Goal: Task Accomplishment & Management: Manage account settings

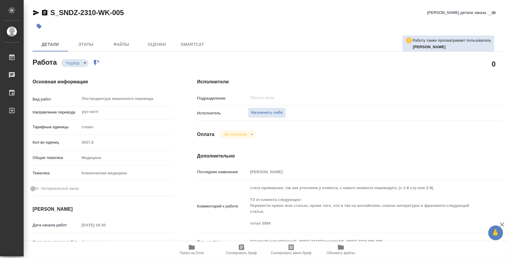
type textarea "x"
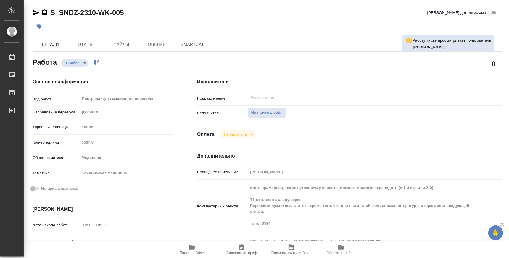
type textarea "x"
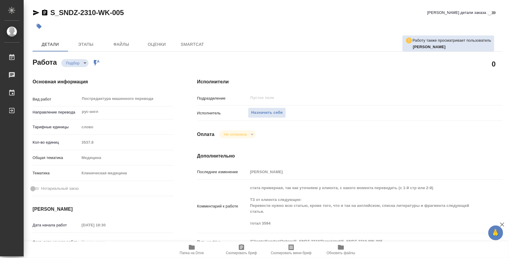
type textarea "x"
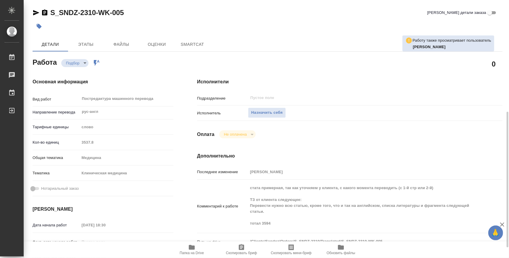
scroll to position [73, 0]
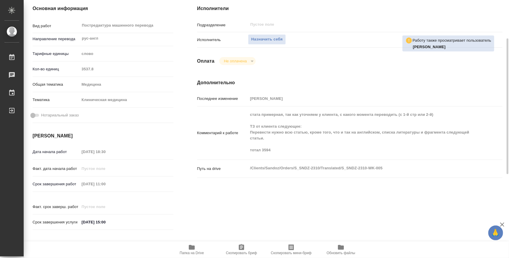
type textarea "x"
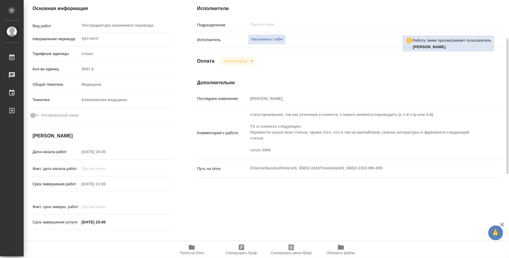
click at [194, 251] on span "Папка на Drive" at bounding box center [192, 253] width 24 height 4
type textarea "x"
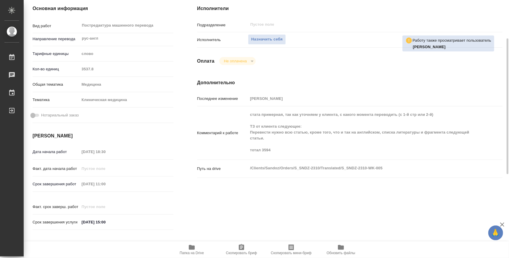
type textarea "x"
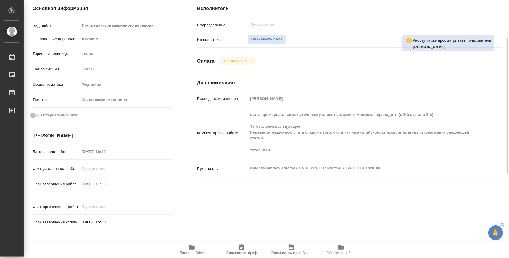
type textarea "x"
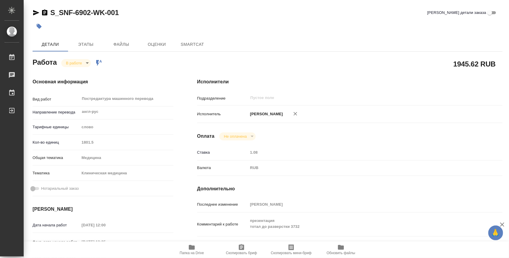
type textarea "x"
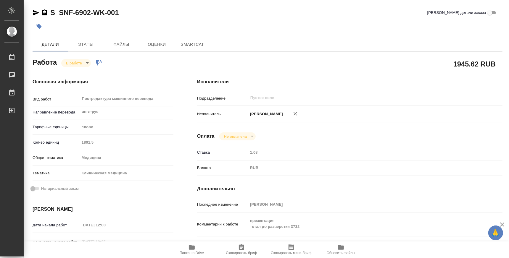
type textarea "x"
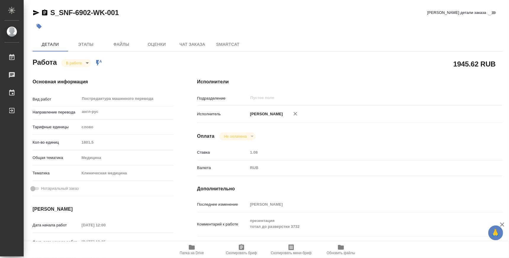
type textarea "x"
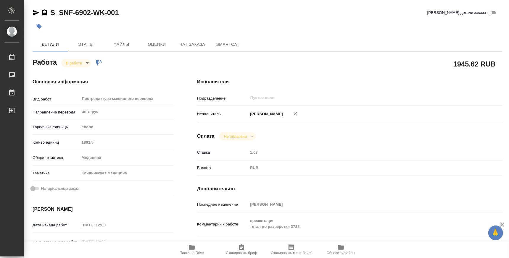
click at [193, 254] on span "Папка на Drive" at bounding box center [192, 253] width 24 height 4
type textarea "x"
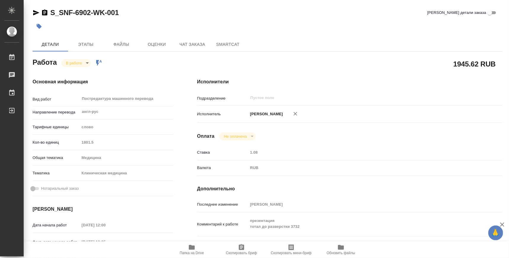
type textarea "x"
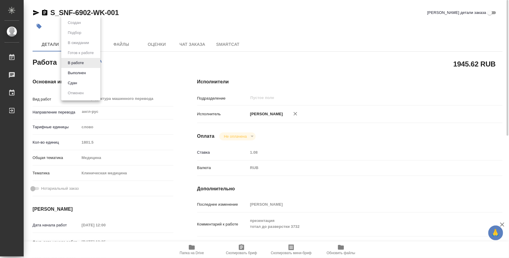
click at [83, 61] on body "🙏 .cls-1 fill:#fff; AWATERA Atminis [PERSON_NAME] 0 Чаты График Выйти S_SNF-690…" at bounding box center [254, 129] width 509 height 258
click at [77, 74] on button "Выполнен" at bounding box center [77, 73] width 22 height 7
type textarea "x"
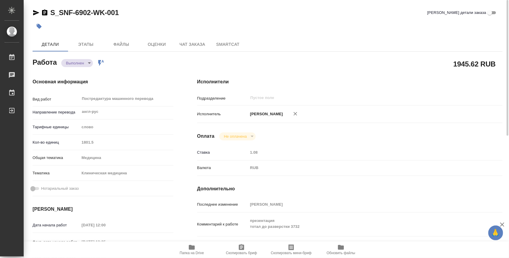
type textarea "x"
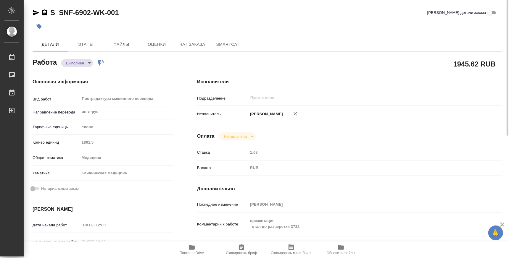
type textarea "x"
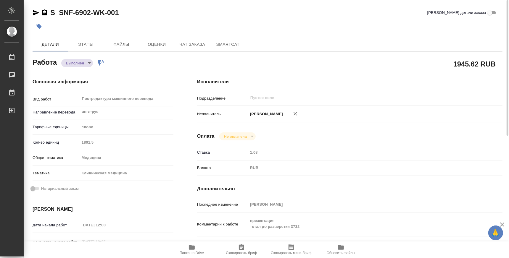
type textarea "x"
